Goal: Transaction & Acquisition: Obtain resource

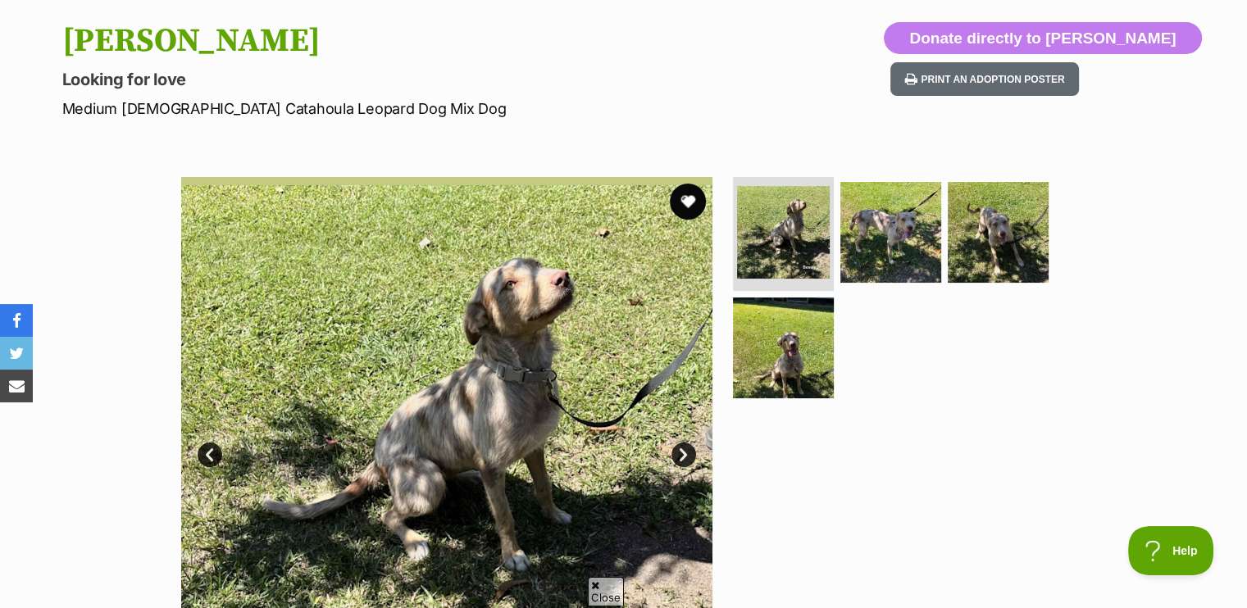
click at [684, 197] on button "favourite" at bounding box center [688, 202] width 36 height 36
click at [682, 450] on link "Next" at bounding box center [683, 455] width 25 height 25
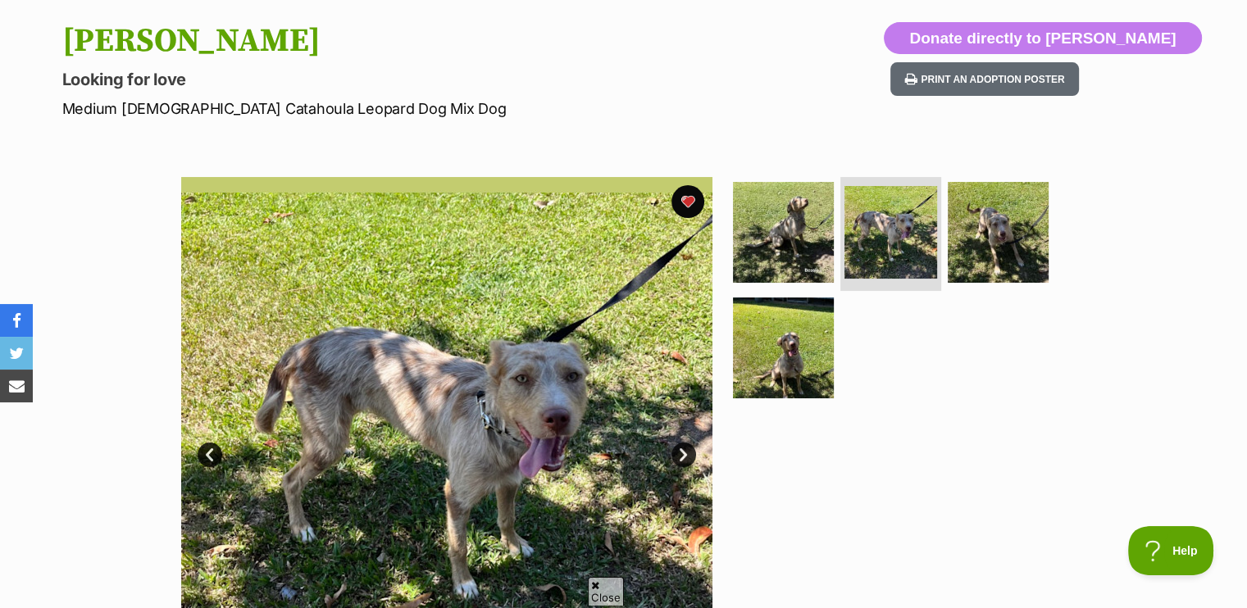
click at [683, 452] on link "Next" at bounding box center [683, 455] width 25 height 25
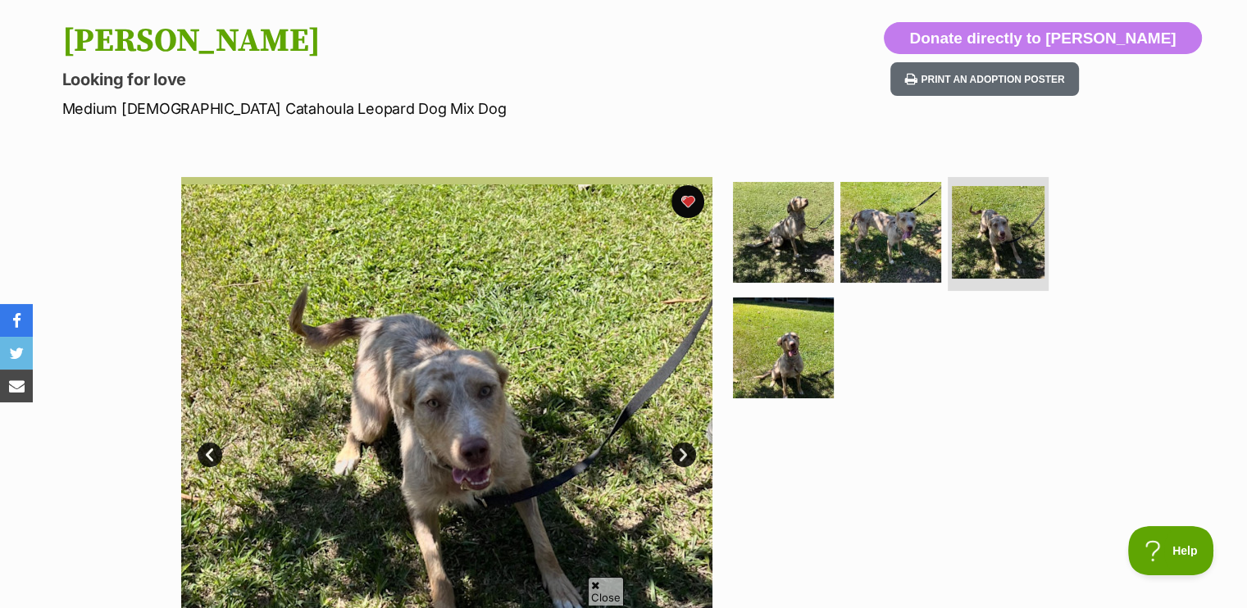
click at [683, 452] on link "Next" at bounding box center [683, 455] width 25 height 25
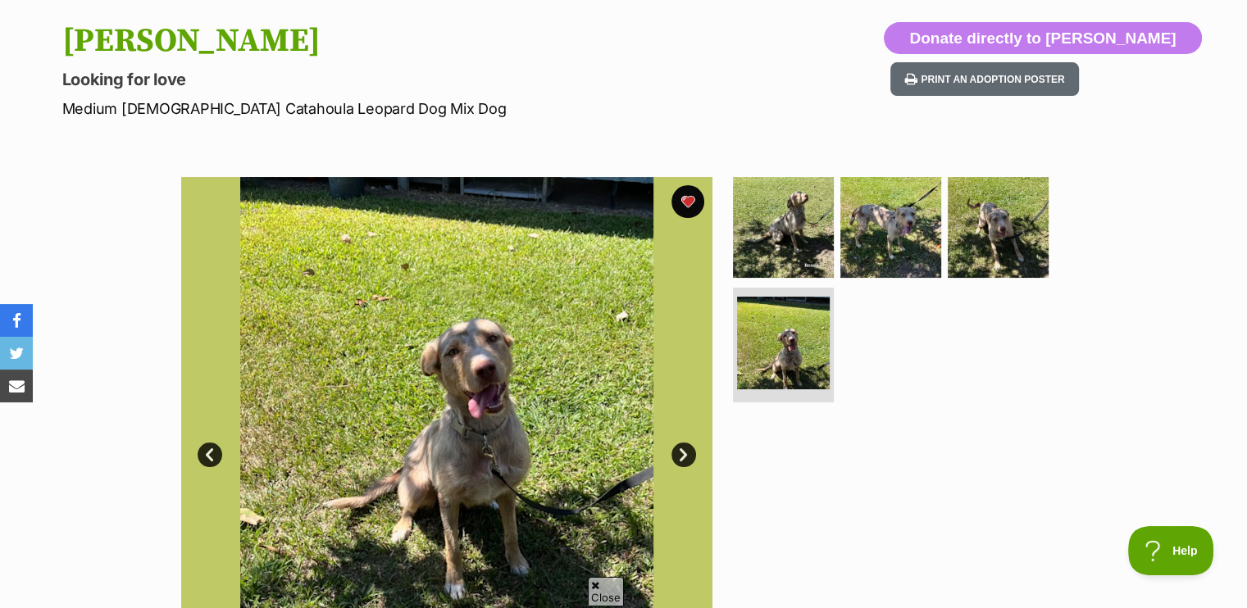
click at [683, 452] on link "Next" at bounding box center [683, 455] width 25 height 25
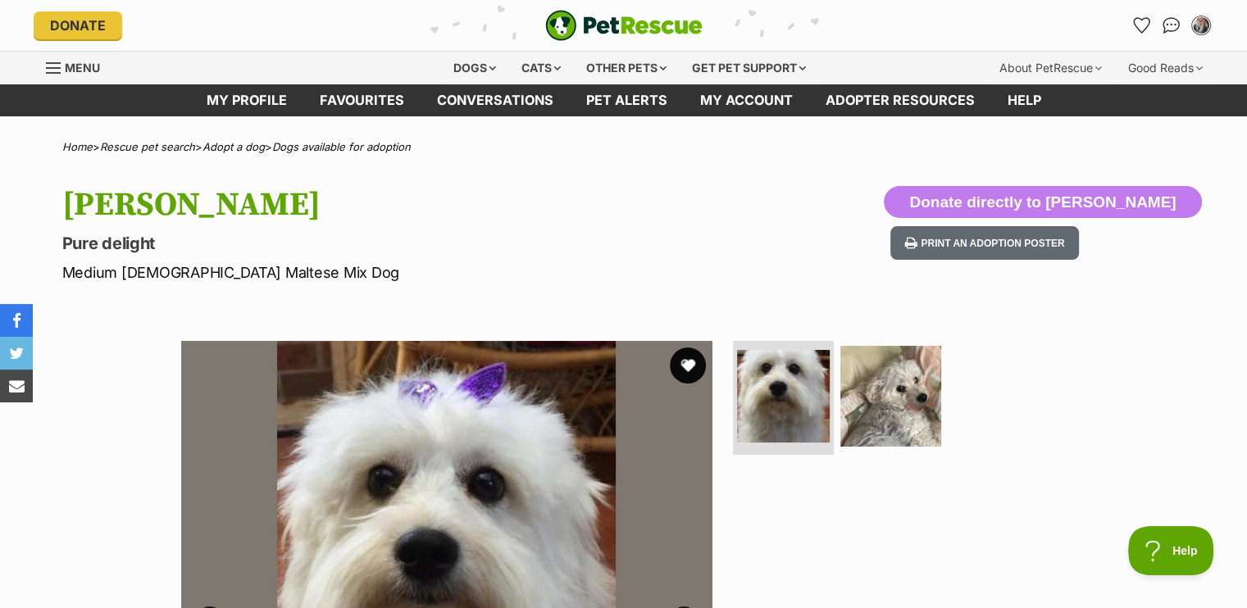
click at [684, 357] on button "favourite" at bounding box center [688, 366] width 36 height 36
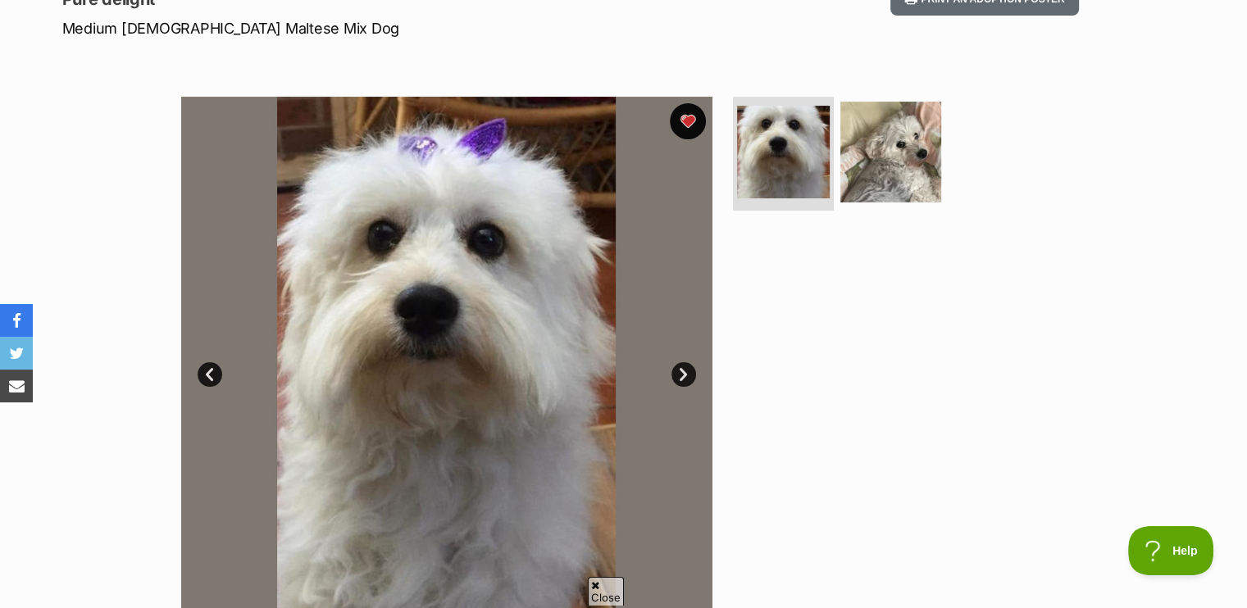
scroll to position [246, 0]
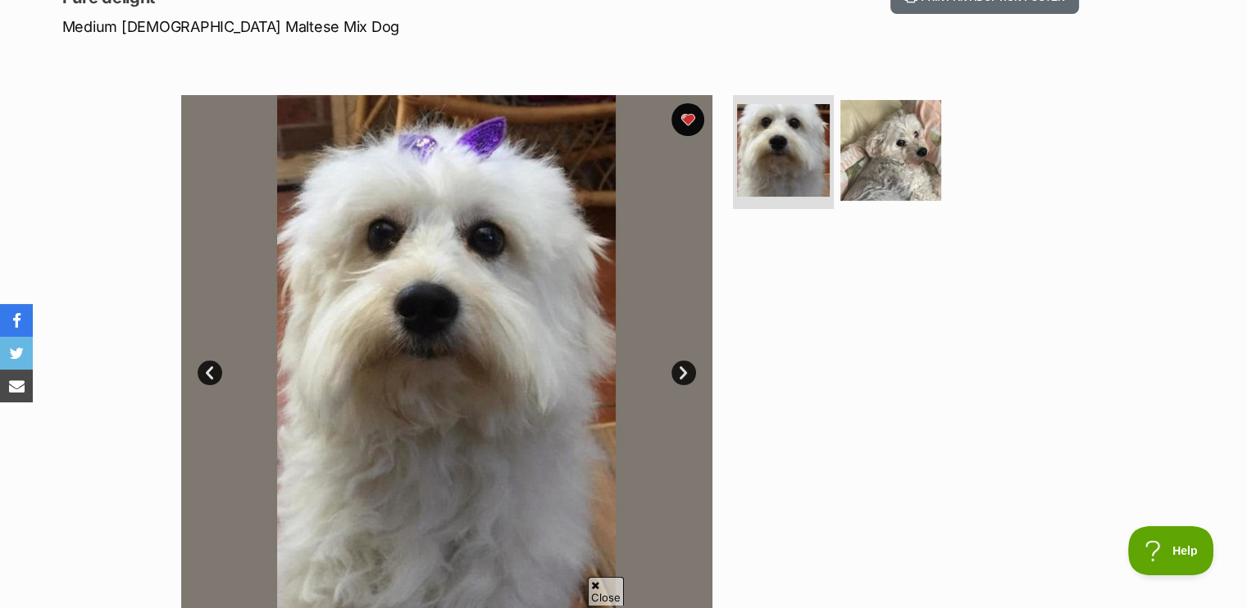
click at [679, 368] on link "Next" at bounding box center [683, 373] width 25 height 25
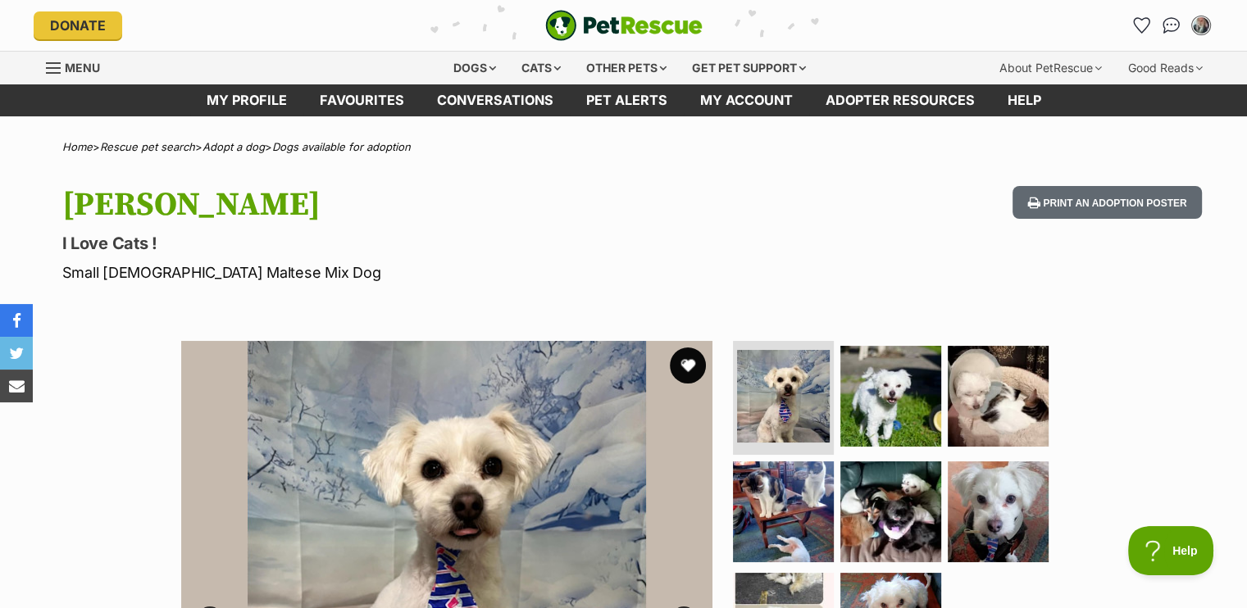
click at [681, 361] on button "favourite" at bounding box center [688, 366] width 36 height 36
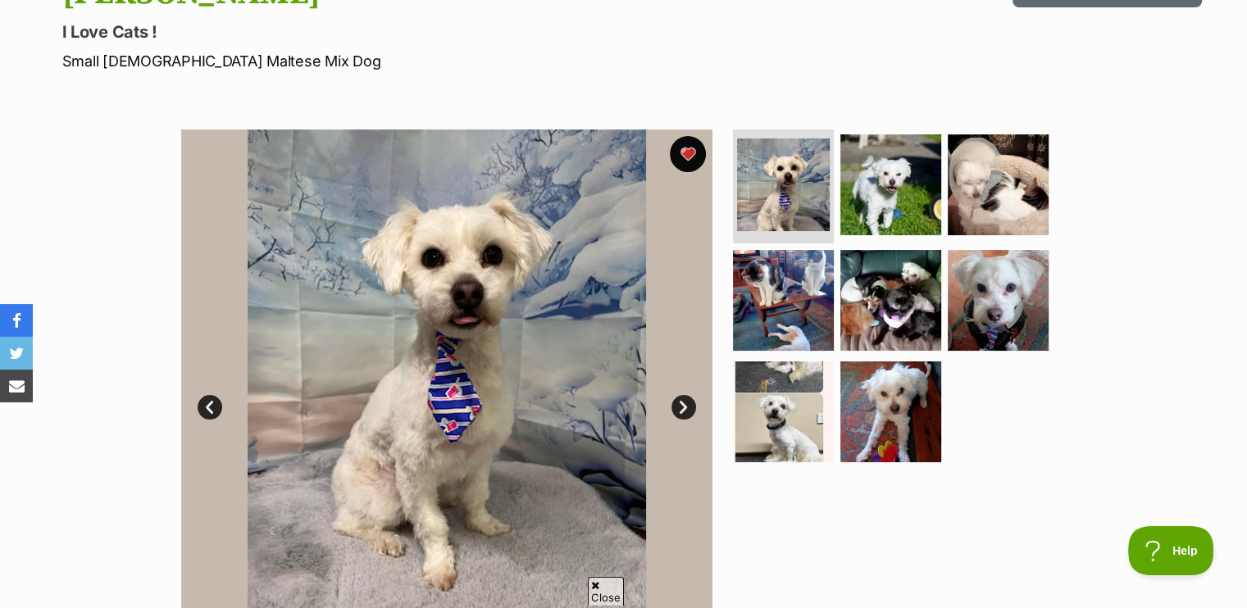
scroll to position [246, 0]
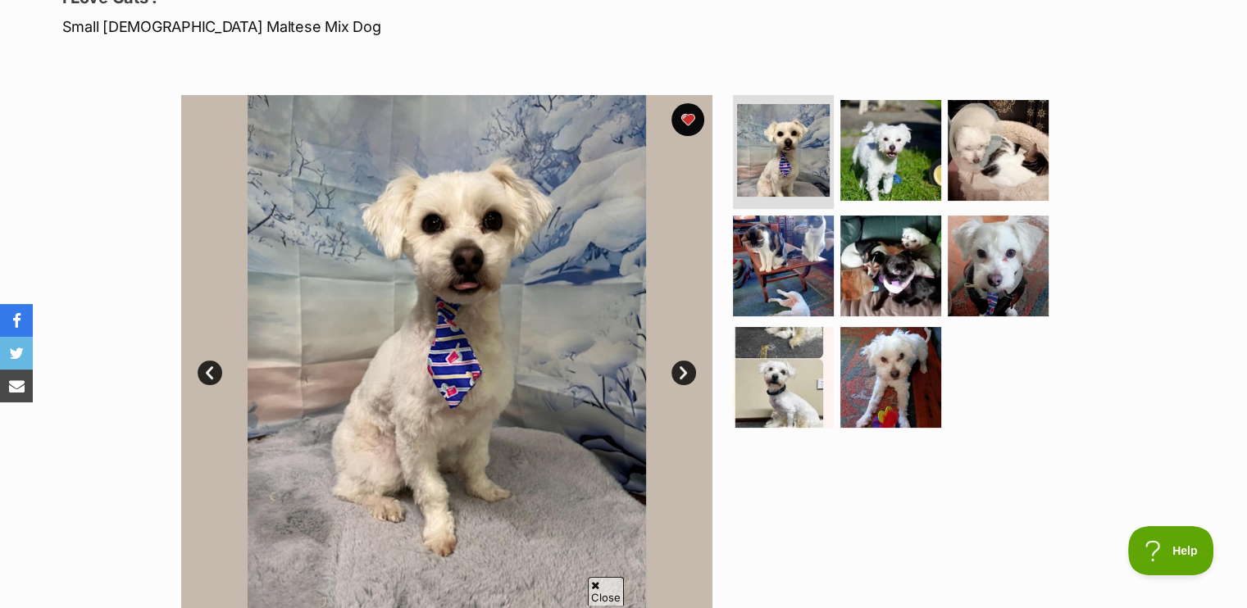
click at [684, 370] on link "Next" at bounding box center [683, 373] width 25 height 25
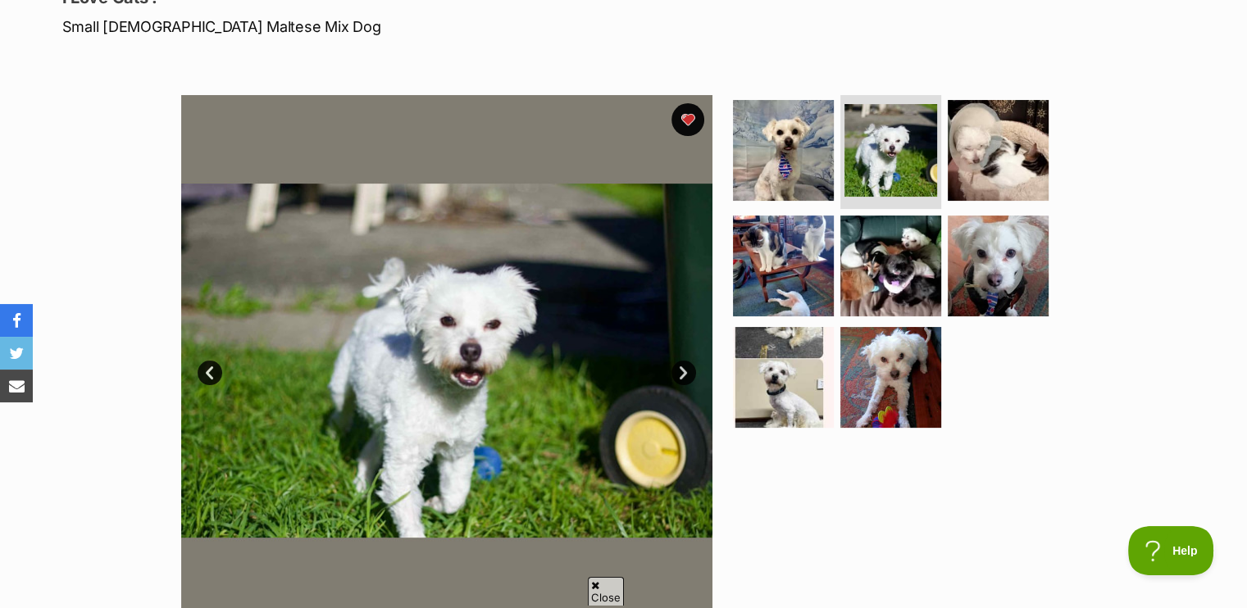
click at [687, 366] on link "Next" at bounding box center [683, 373] width 25 height 25
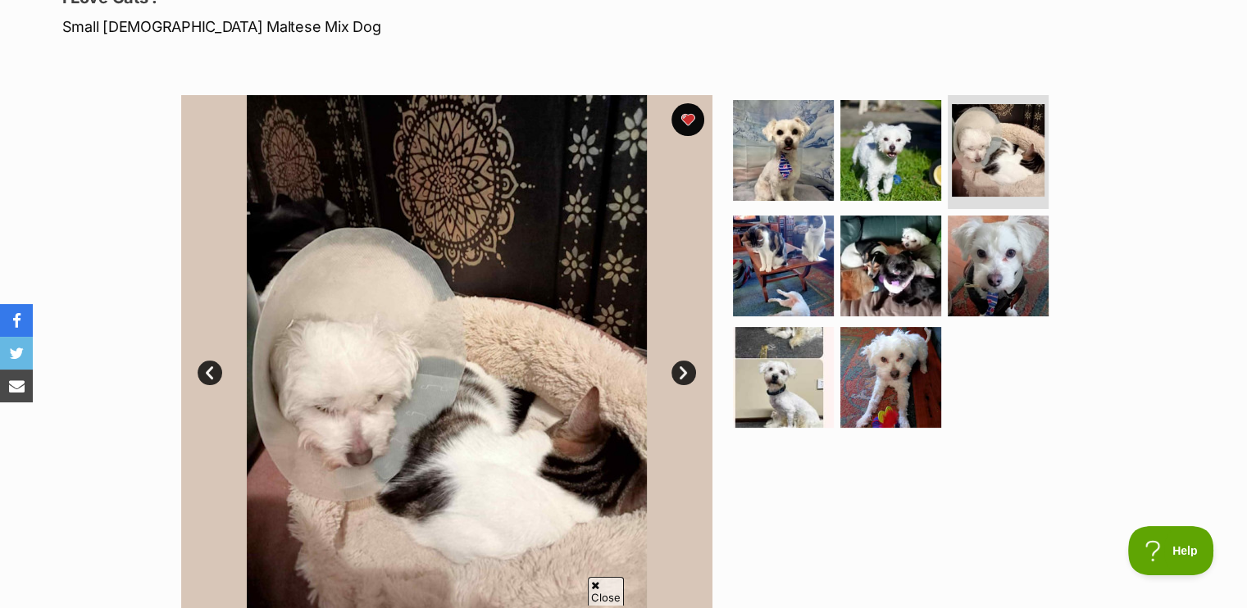
click at [690, 361] on img at bounding box center [446, 360] width 531 height 531
click at [676, 364] on link "Next" at bounding box center [683, 373] width 25 height 25
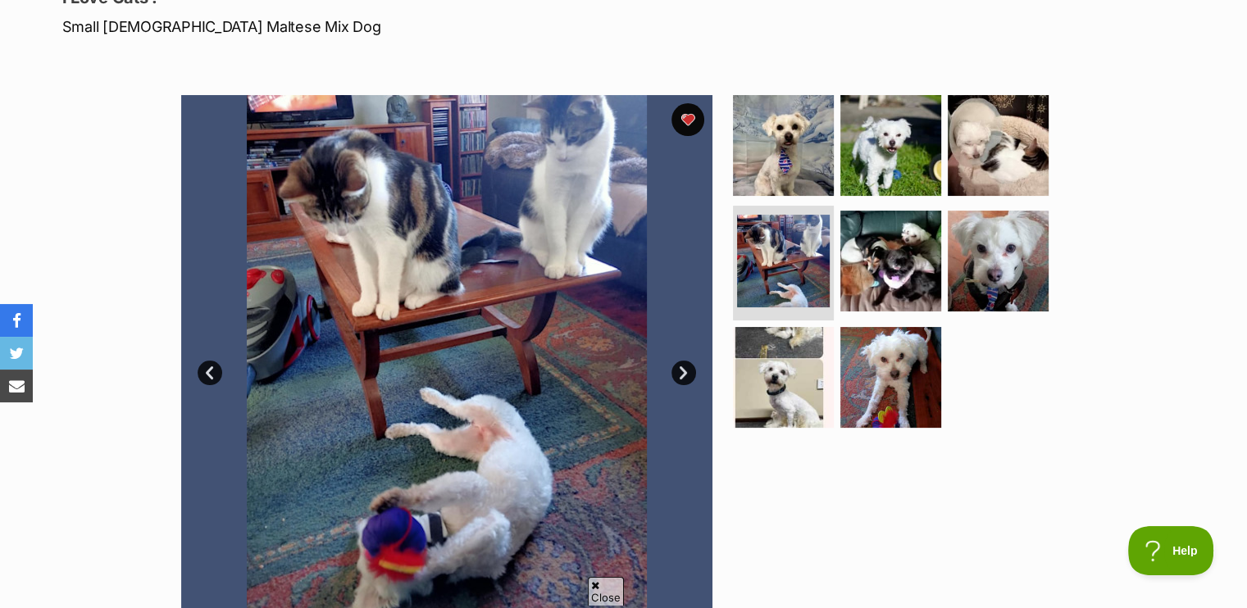
click at [676, 364] on link "Next" at bounding box center [683, 373] width 25 height 25
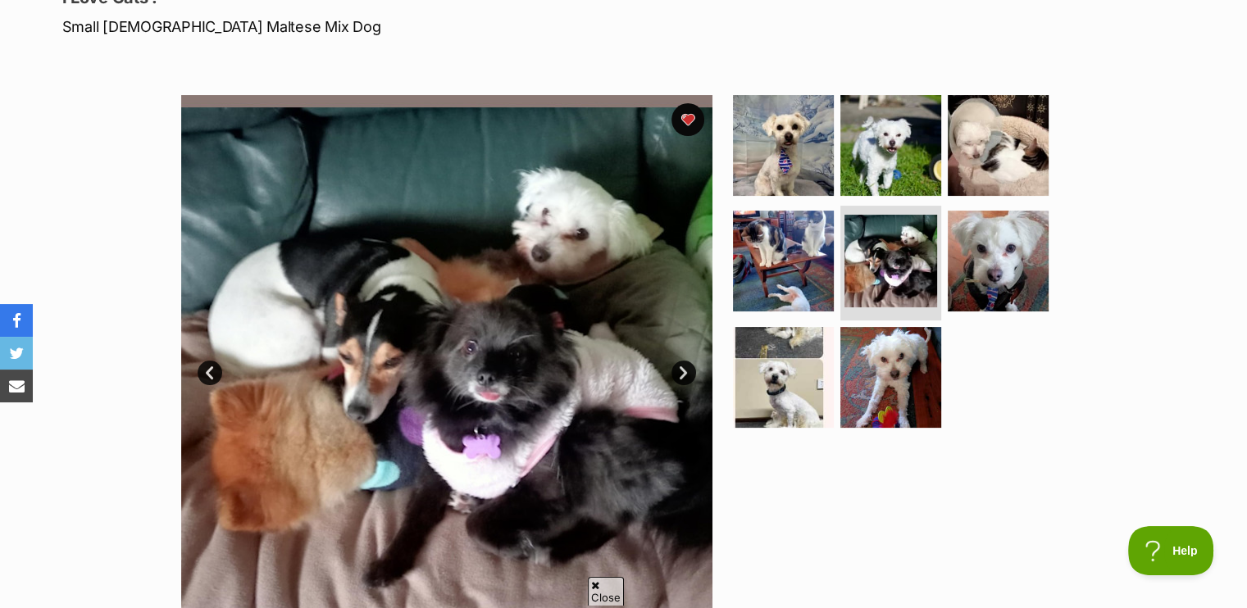
click at [676, 364] on link "Next" at bounding box center [683, 373] width 25 height 25
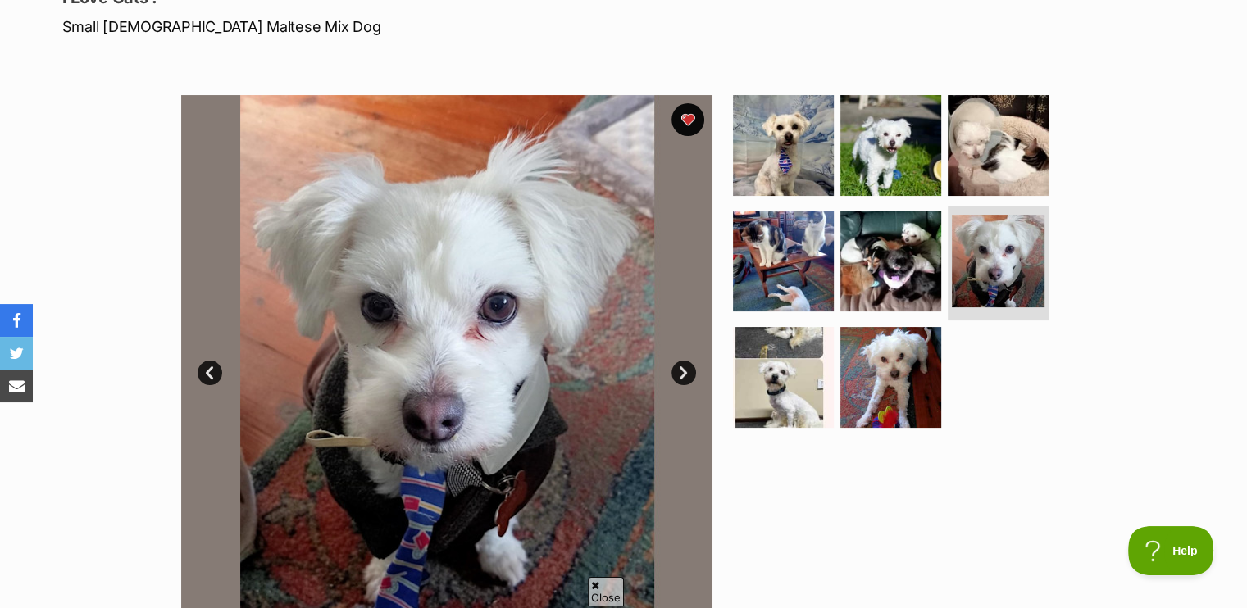
click at [676, 364] on link "Next" at bounding box center [683, 373] width 25 height 25
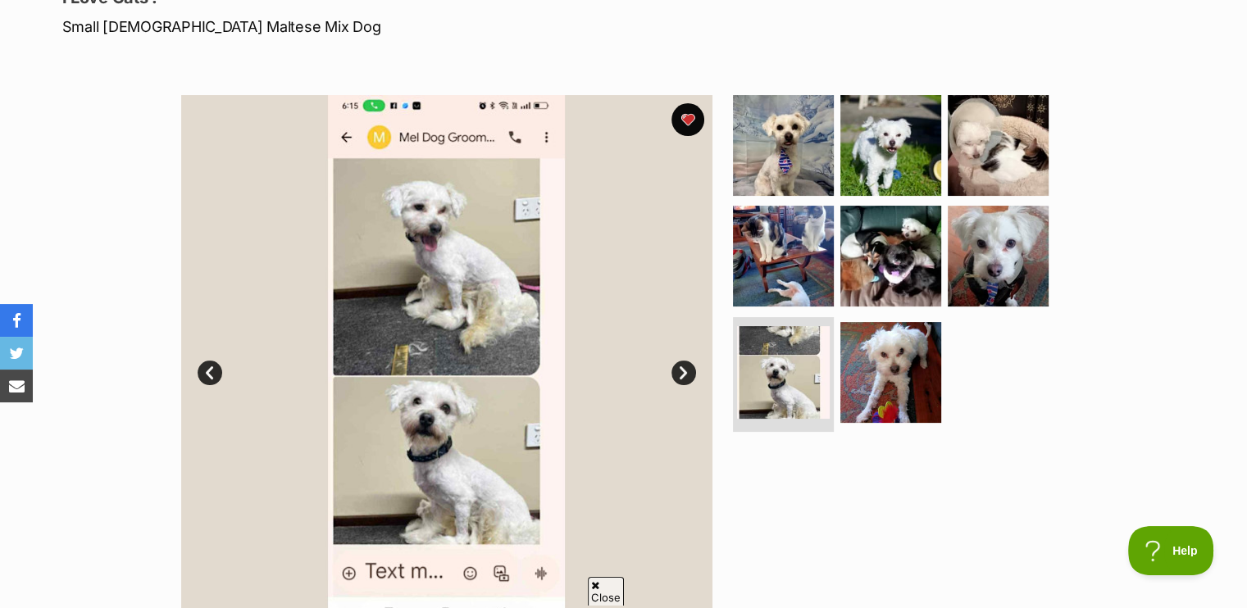
click at [677, 364] on link "Next" at bounding box center [683, 373] width 25 height 25
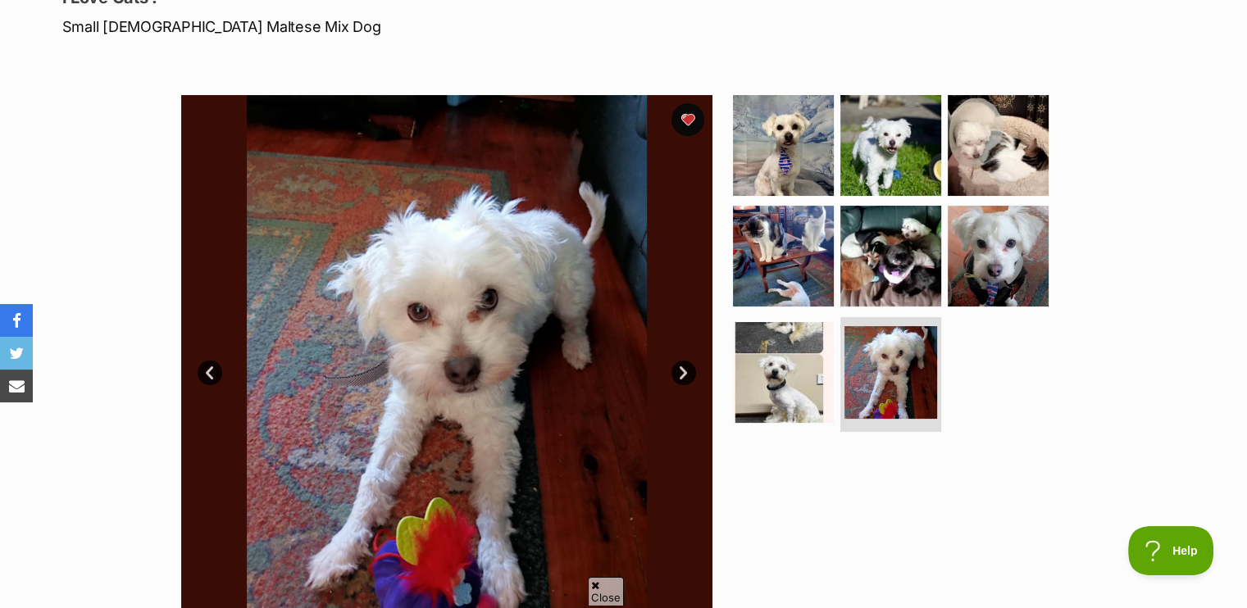
click at [677, 364] on link "Next" at bounding box center [683, 373] width 25 height 25
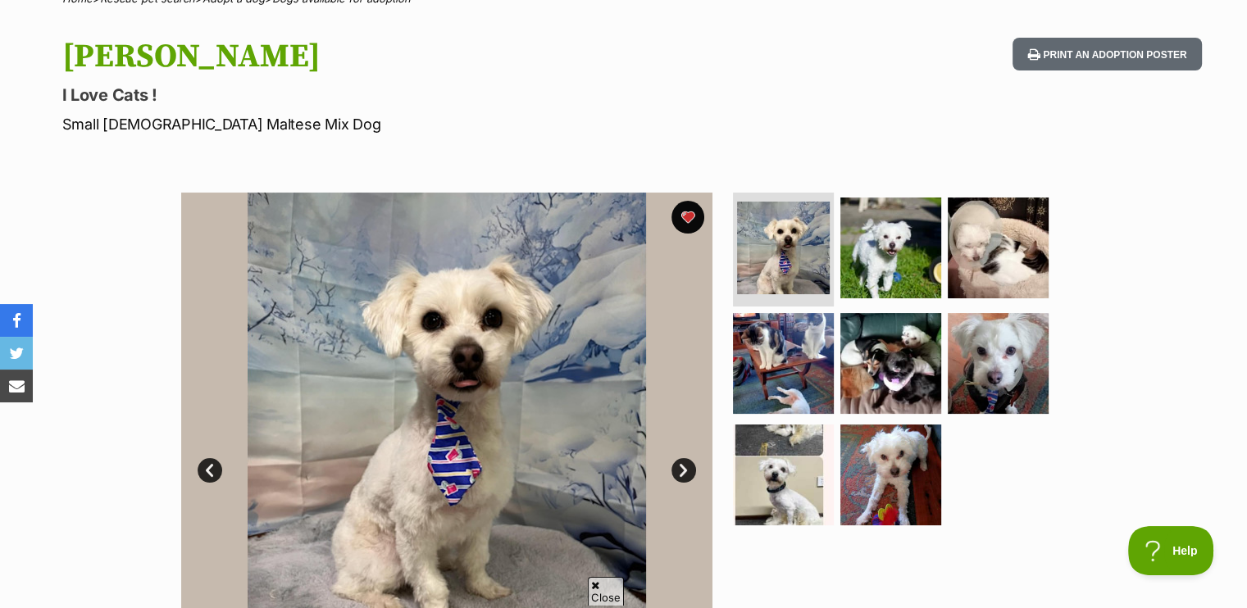
scroll to position [82, 0]
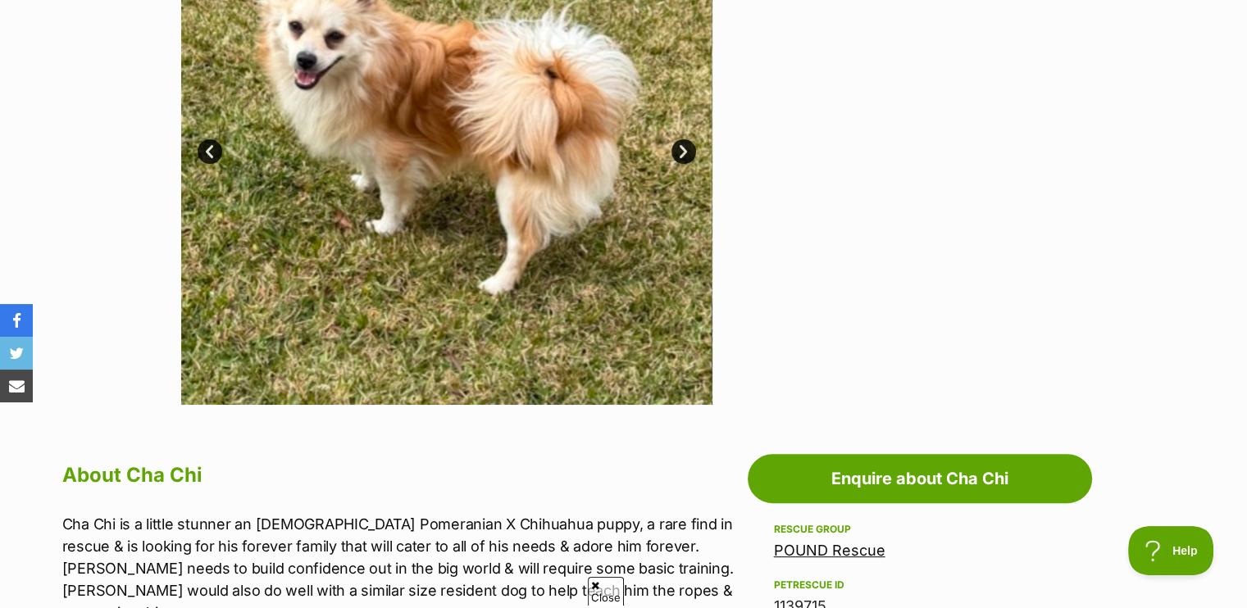
scroll to position [656, 0]
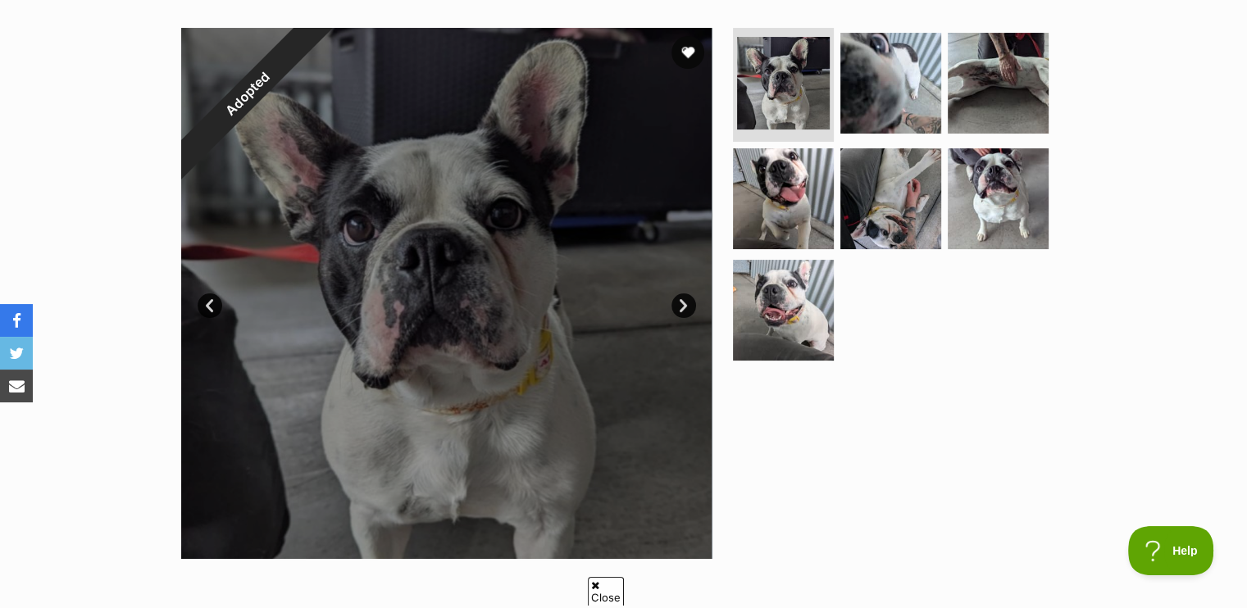
scroll to position [328, 0]
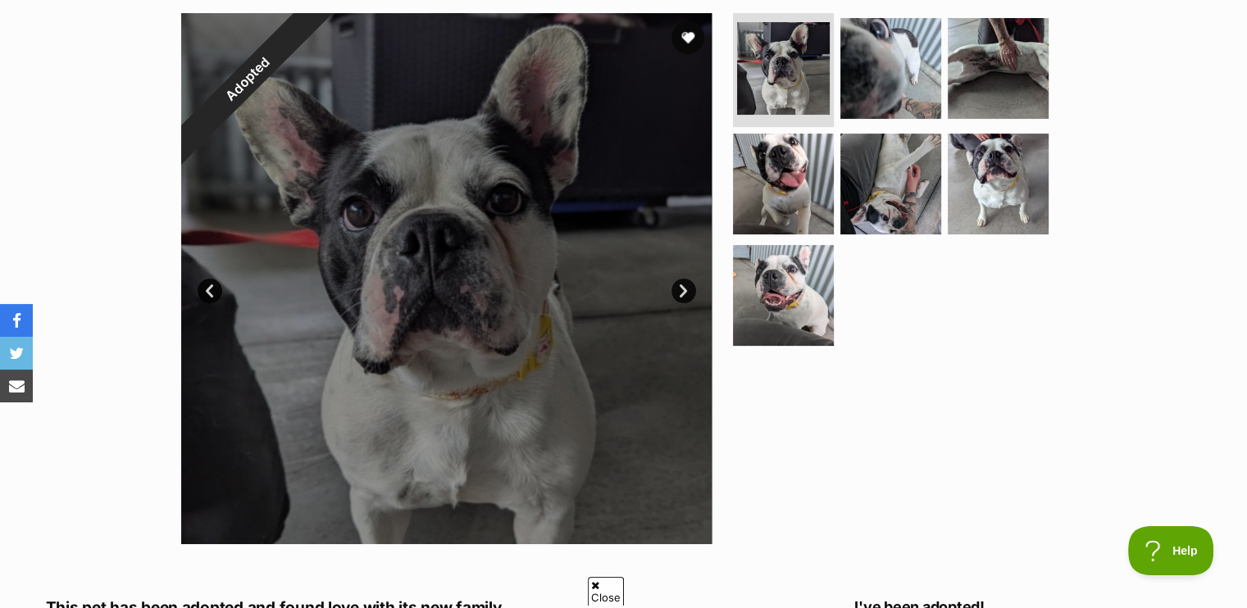
click at [679, 288] on link "Next" at bounding box center [683, 291] width 25 height 25
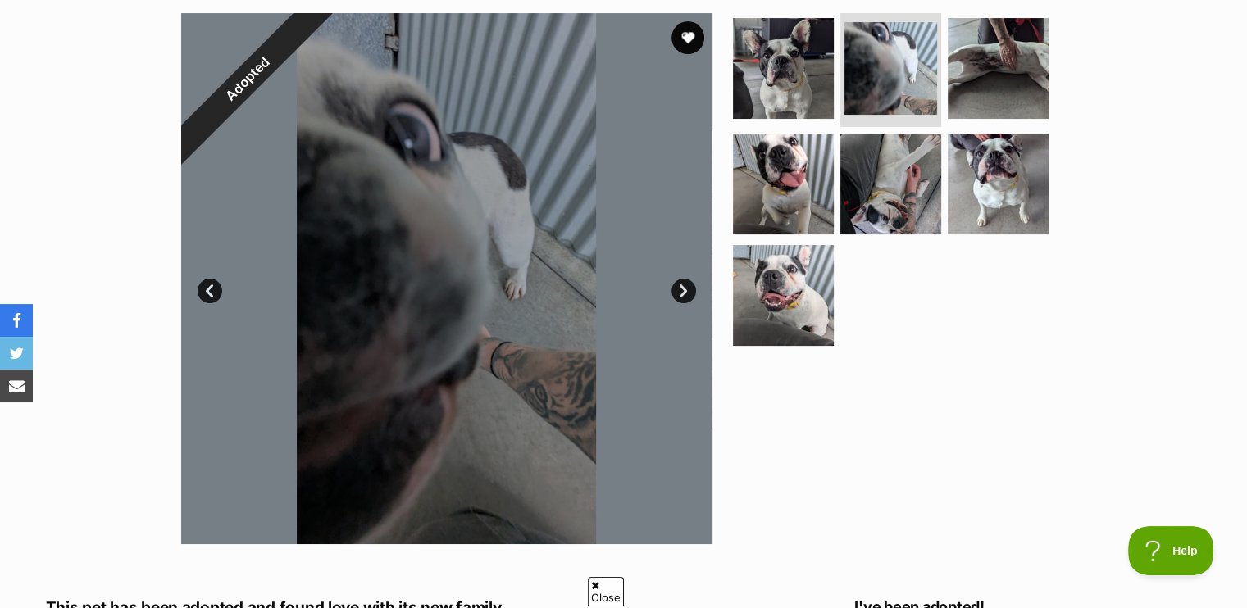
click at [679, 288] on link "Next" at bounding box center [683, 291] width 25 height 25
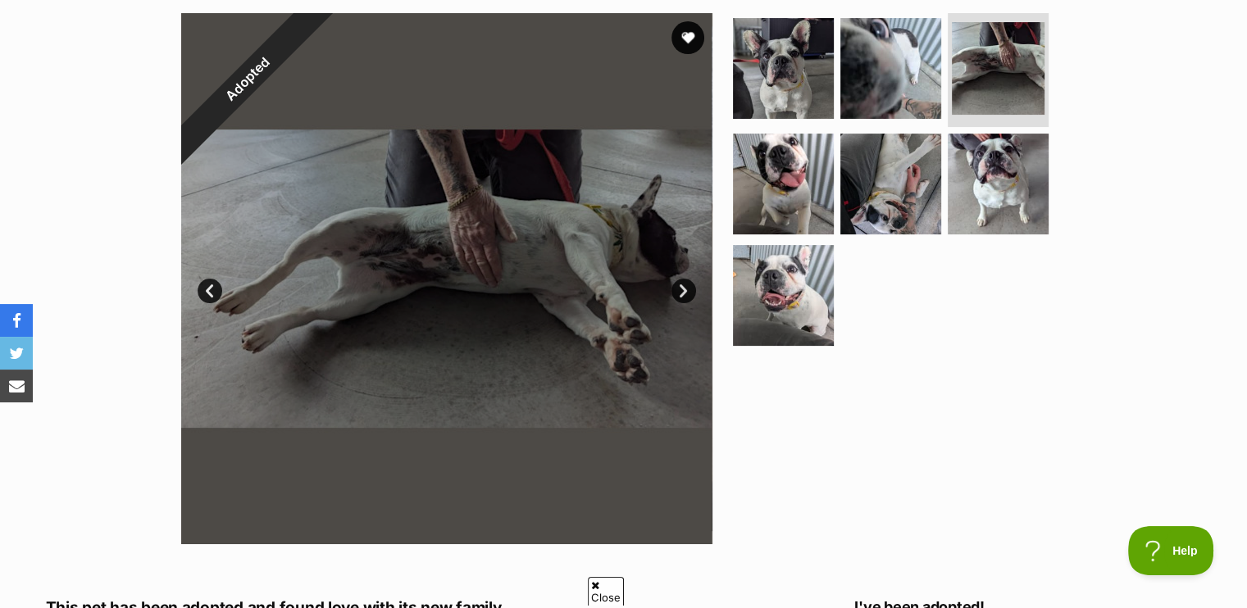
click at [679, 288] on link "Next" at bounding box center [683, 291] width 25 height 25
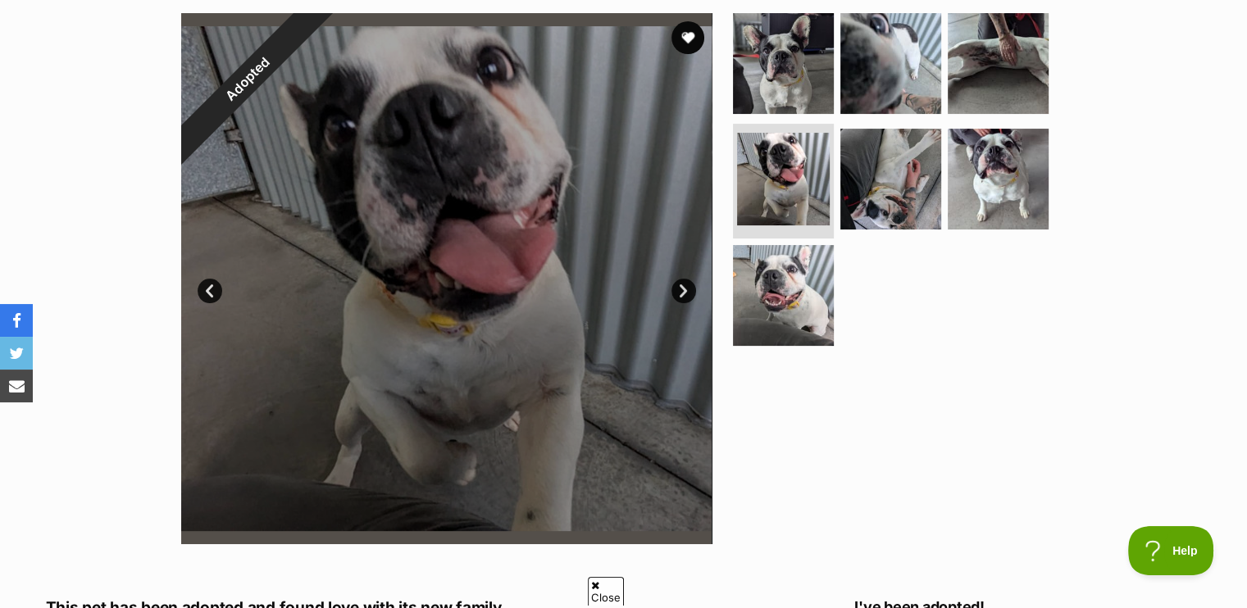
click at [680, 288] on link "Next" at bounding box center [683, 291] width 25 height 25
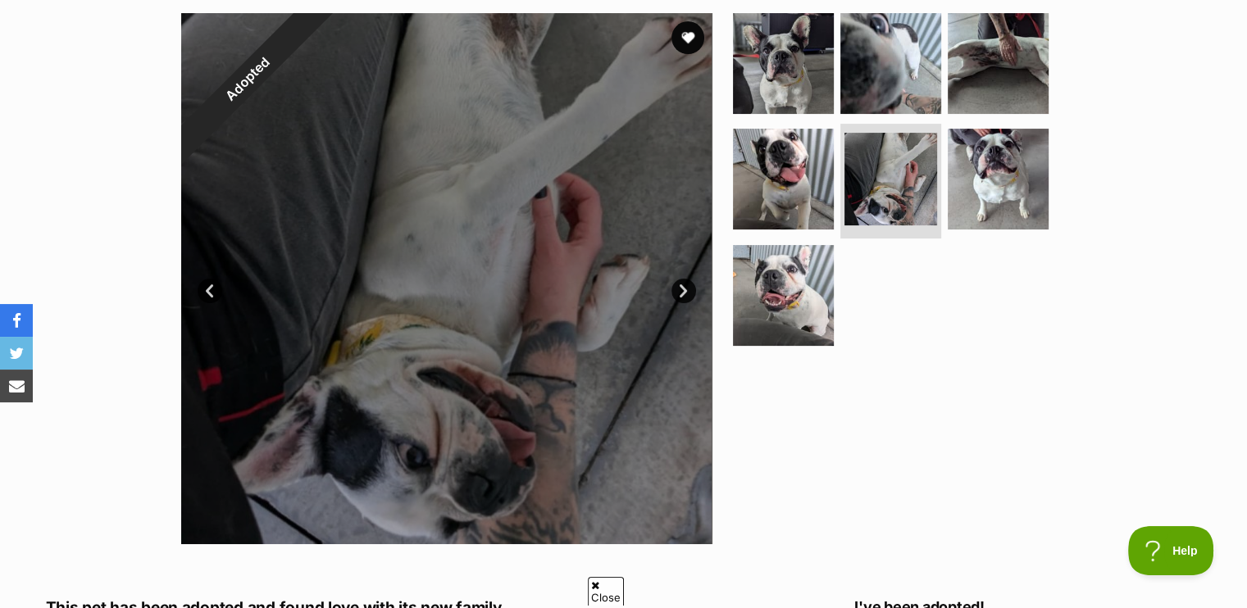
click at [680, 288] on link "Next" at bounding box center [683, 291] width 25 height 25
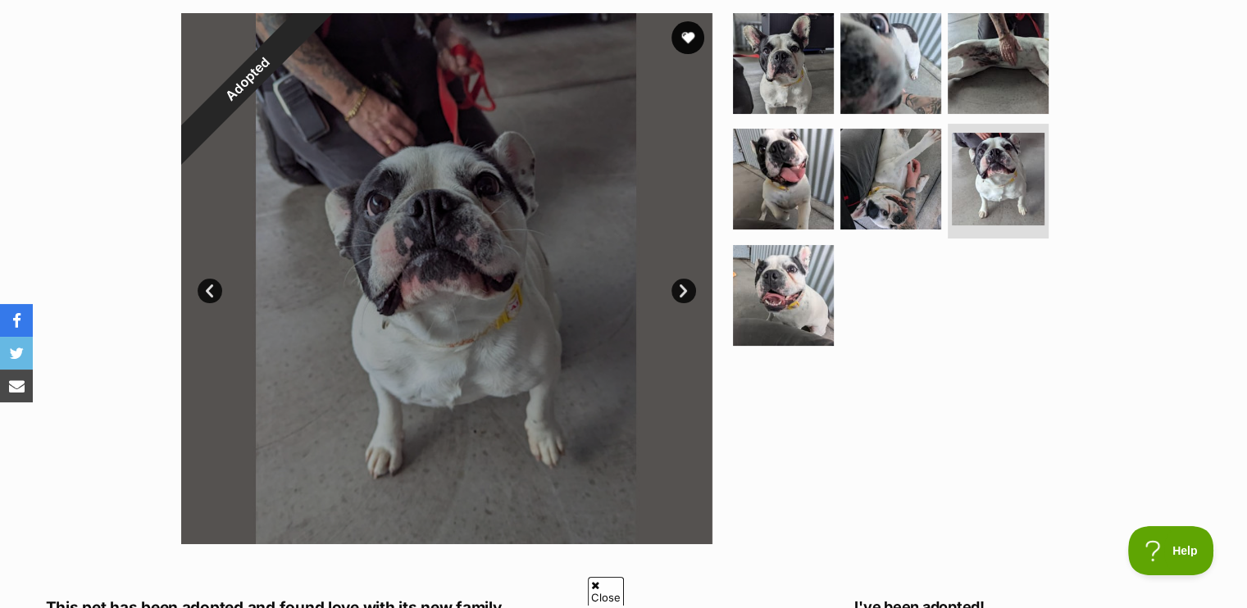
click at [680, 288] on link "Next" at bounding box center [683, 291] width 25 height 25
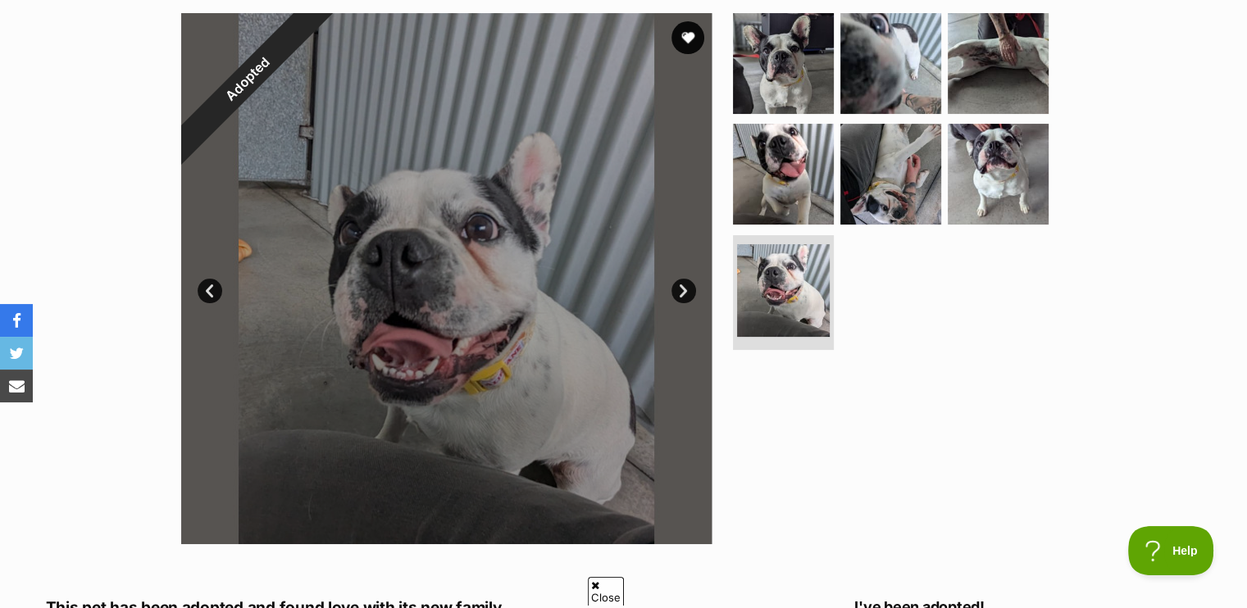
click at [680, 288] on link "Next" at bounding box center [683, 291] width 25 height 25
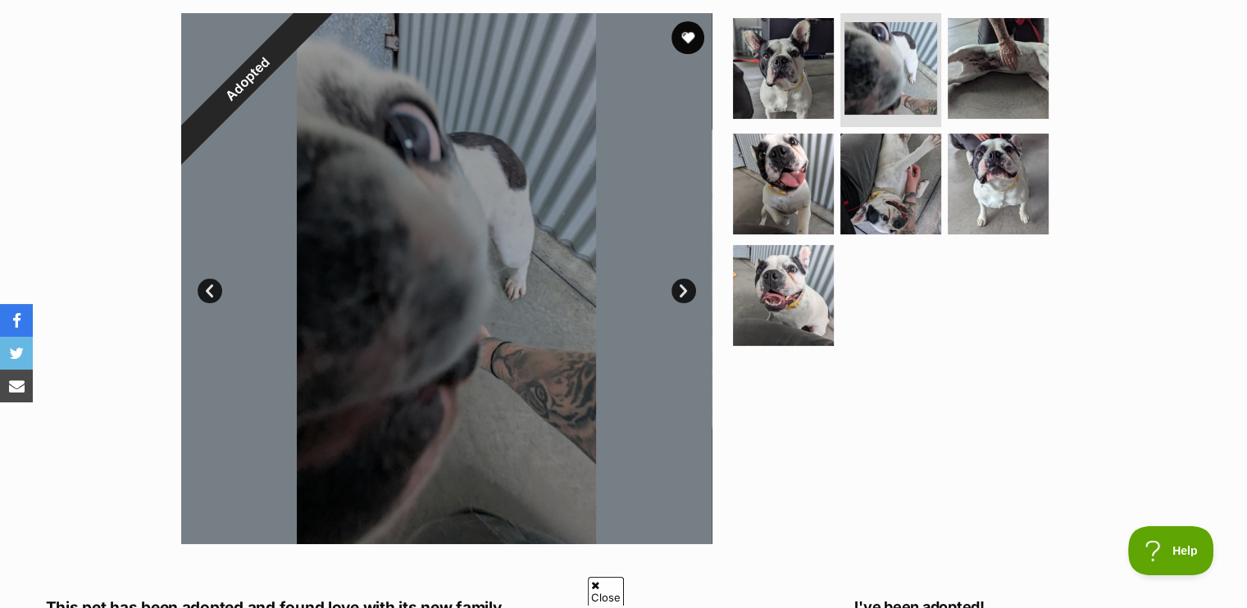
scroll to position [656, 0]
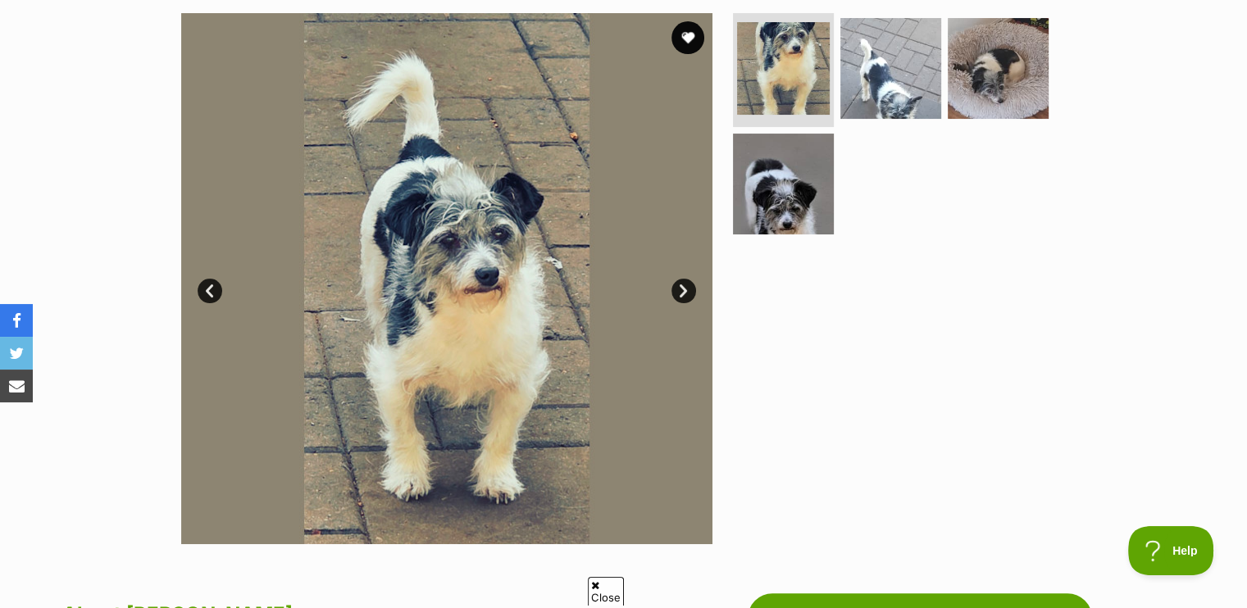
scroll to position [738, 0]
